Goal: Task Accomplishment & Management: Use online tool/utility

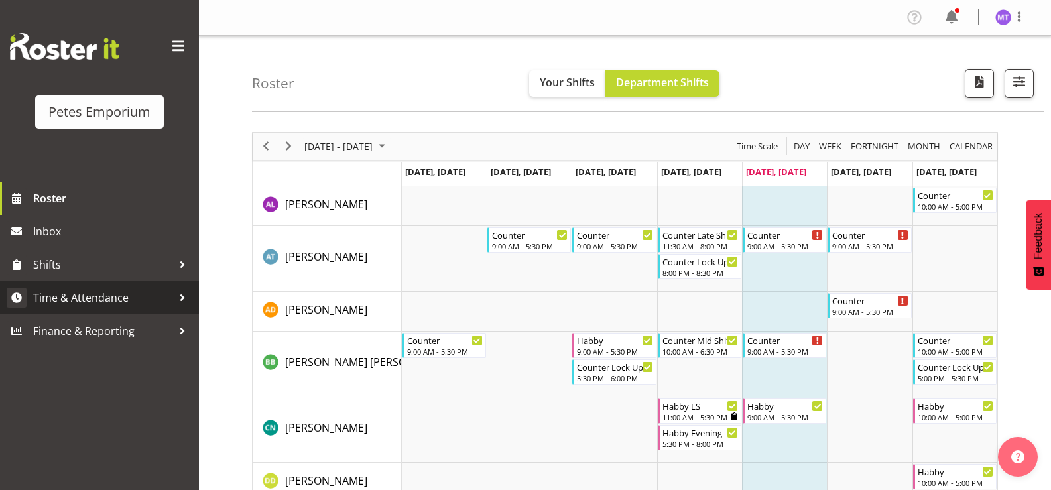
click at [175, 298] on div at bounding box center [182, 298] width 20 height 20
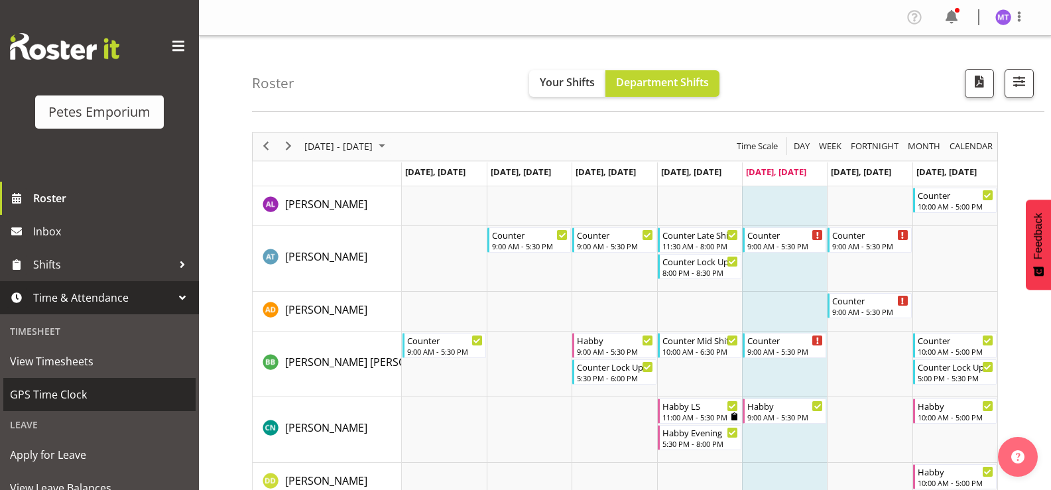
click at [76, 403] on span "GPS Time Clock" at bounding box center [99, 395] width 179 height 20
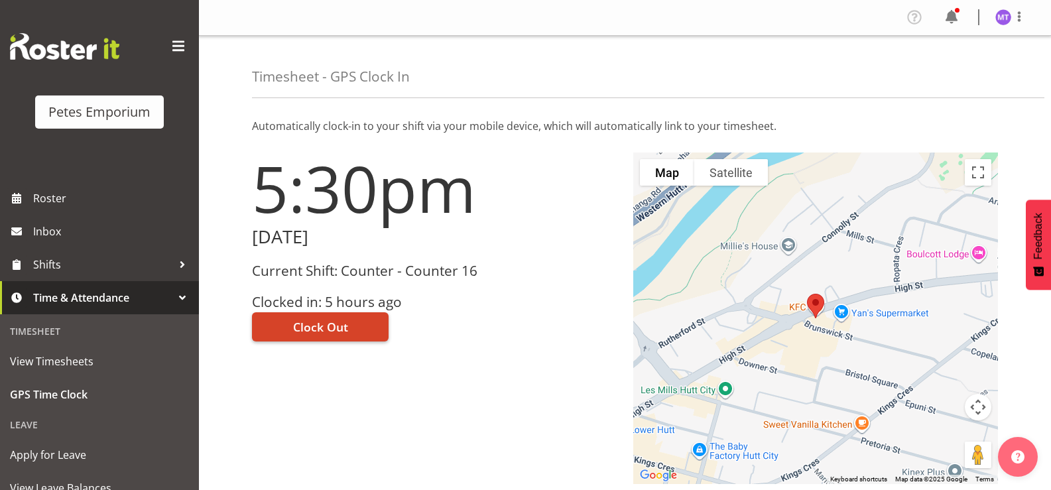
click at [360, 330] on button "Clock Out" at bounding box center [320, 326] width 137 height 29
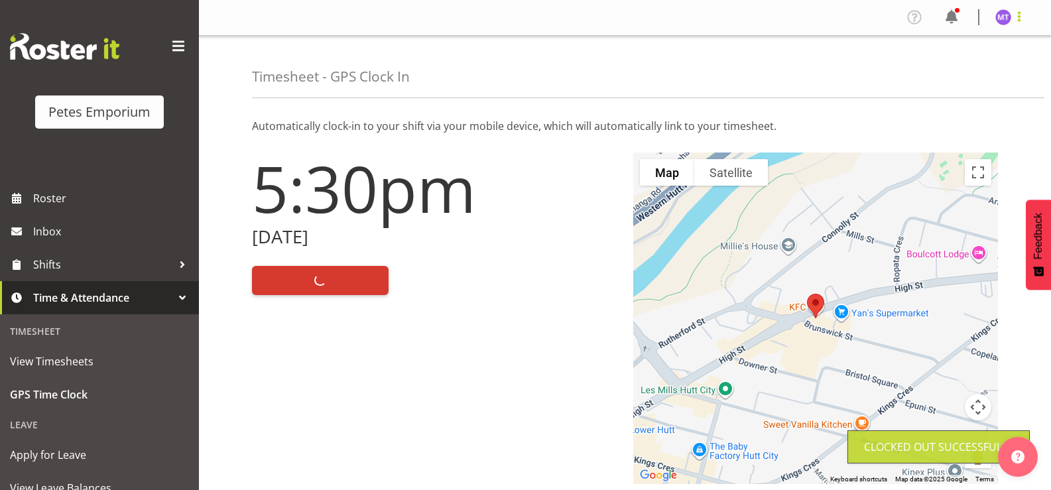
click at [1018, 24] on span at bounding box center [1019, 17] width 16 height 16
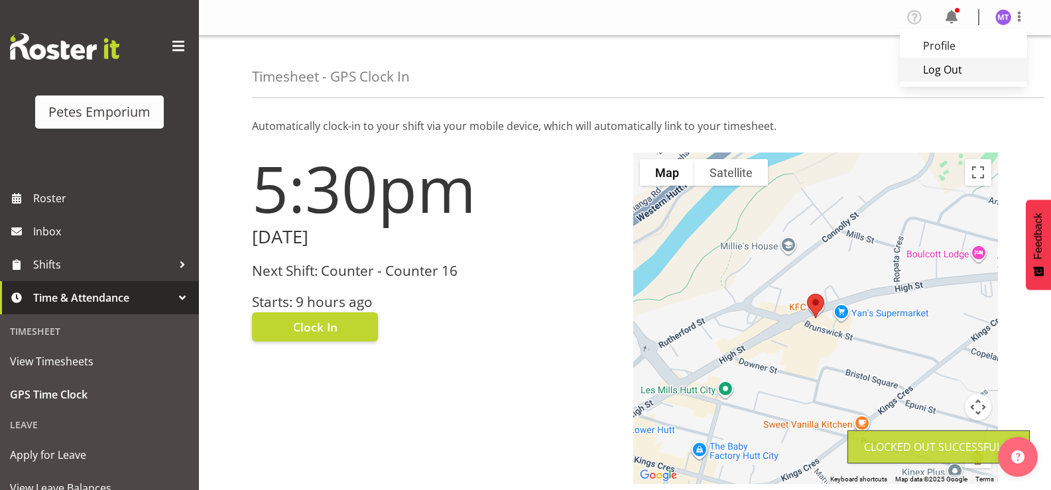
click at [960, 75] on link "Log Out" at bounding box center [963, 70] width 127 height 24
